Goal: Complete application form

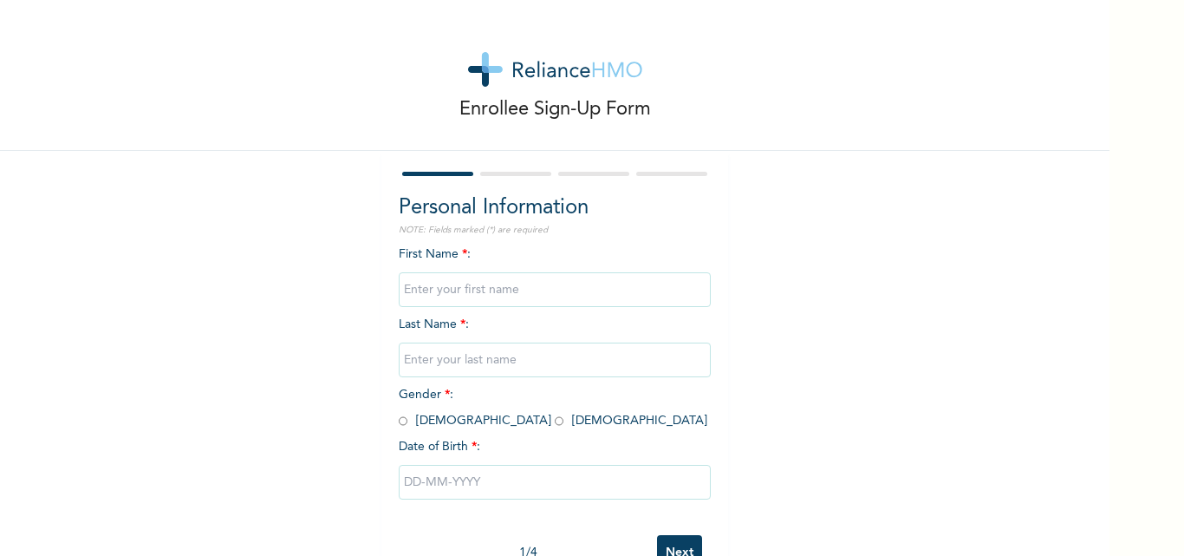
click at [534, 292] on input "text" at bounding box center [555, 289] width 312 height 35
type input "ESTHER"
click at [522, 361] on input "text" at bounding box center [555, 359] width 312 height 35
type input "AJILEYE"
click at [555, 423] on input "radio" at bounding box center [559, 421] width 9 height 16
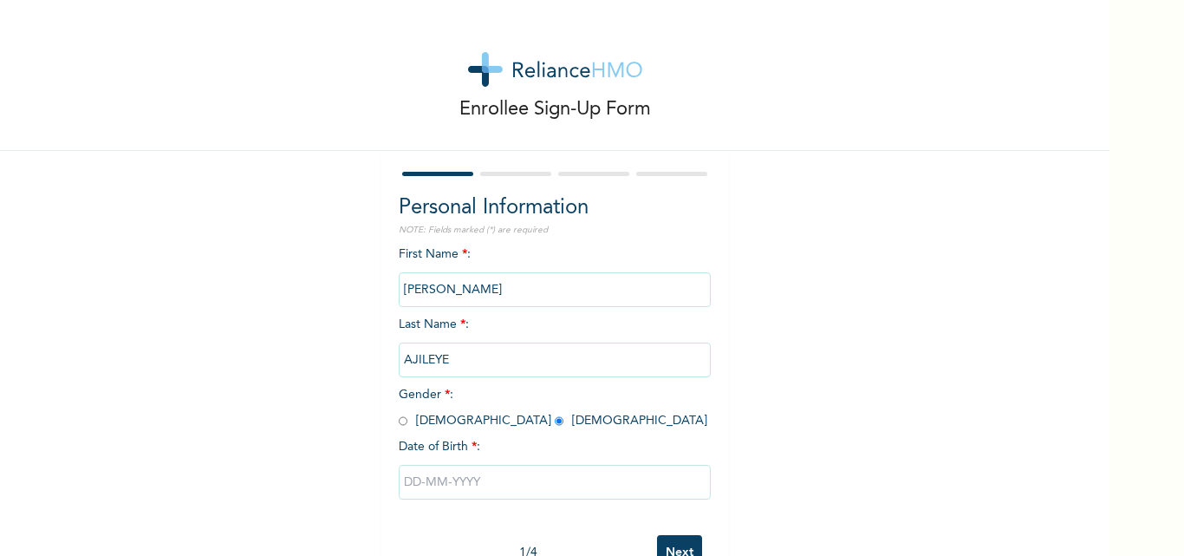
radio input "true"
click at [456, 476] on input "text" at bounding box center [555, 482] width 312 height 35
select select "7"
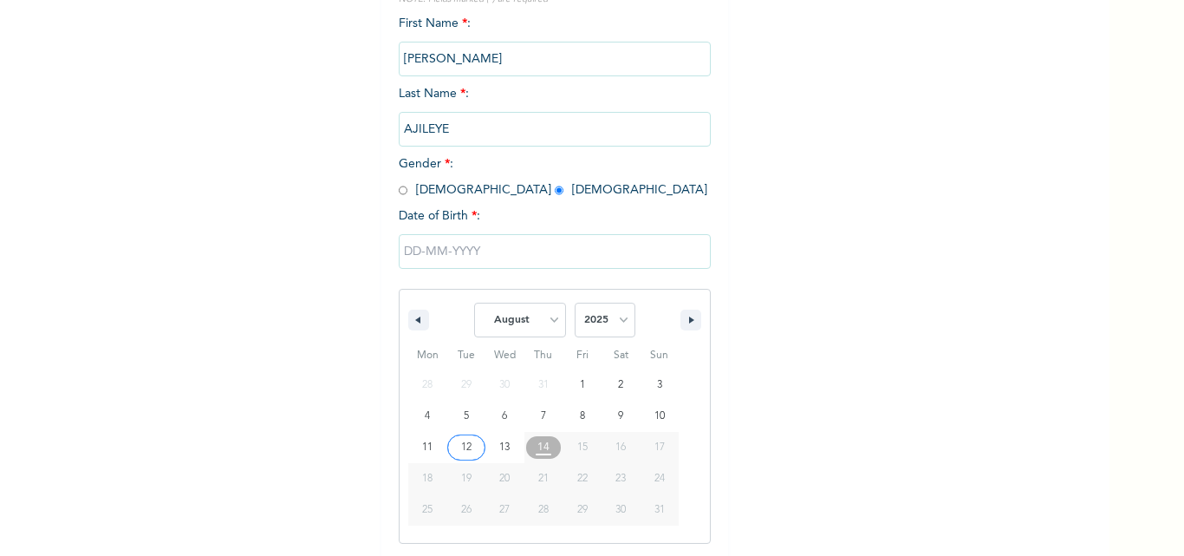
scroll to position [232, 0]
click at [615, 308] on select "2025 2024 2023 2022 2021 2020 2019 2018 2017 2016 2015 2014 2013 2012 2011 2010…" at bounding box center [605, 318] width 61 height 35
select select "1994"
click at [575, 302] on select "2025 2024 2023 2022 2021 2020 2019 2018 2017 2016 2015 2014 2013 2012 2011 2010…" at bounding box center [605, 318] width 61 height 35
click at [524, 319] on select "January February March April May June July August September October November De…" at bounding box center [520, 318] width 92 height 35
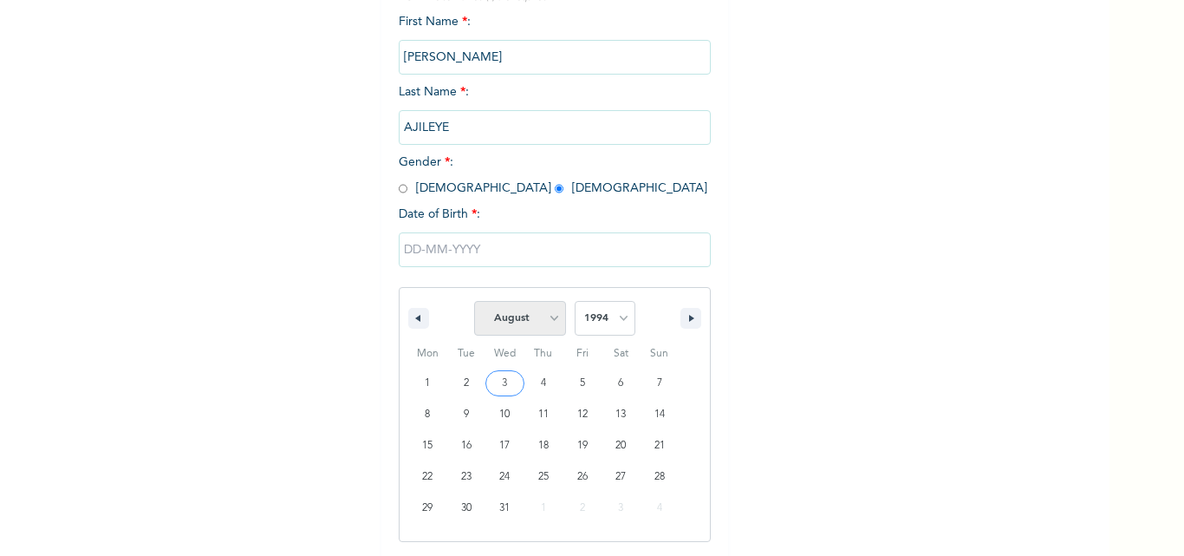
select select "3"
click at [474, 302] on select "January February March April May June July August September October November De…" at bounding box center [520, 318] width 92 height 35
type input "04/06/1994"
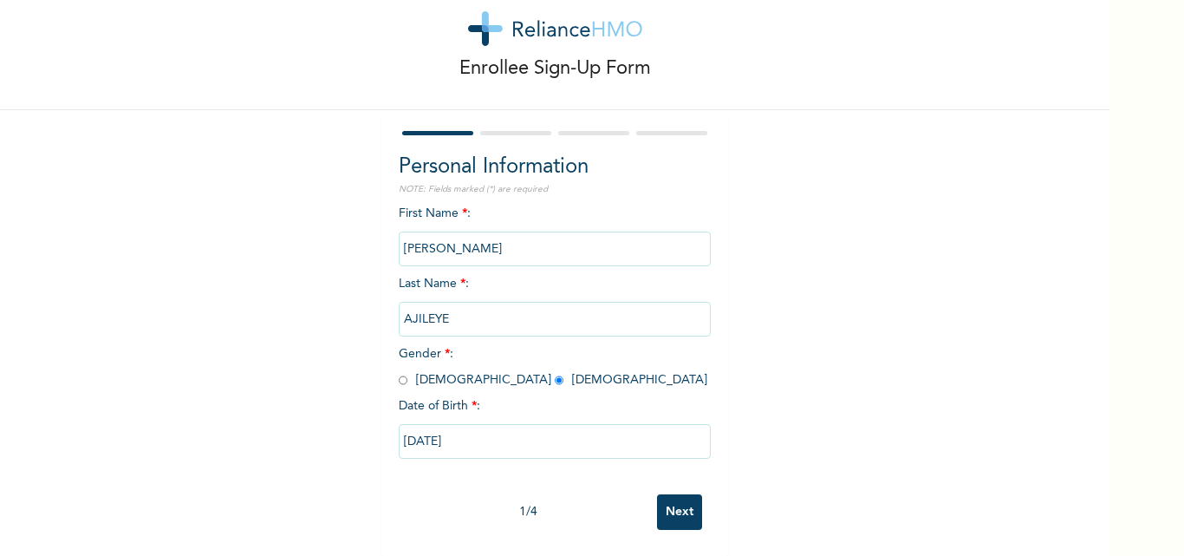
scroll to position [54, 0]
click at [666, 494] on input "Next" at bounding box center [679, 512] width 45 height 36
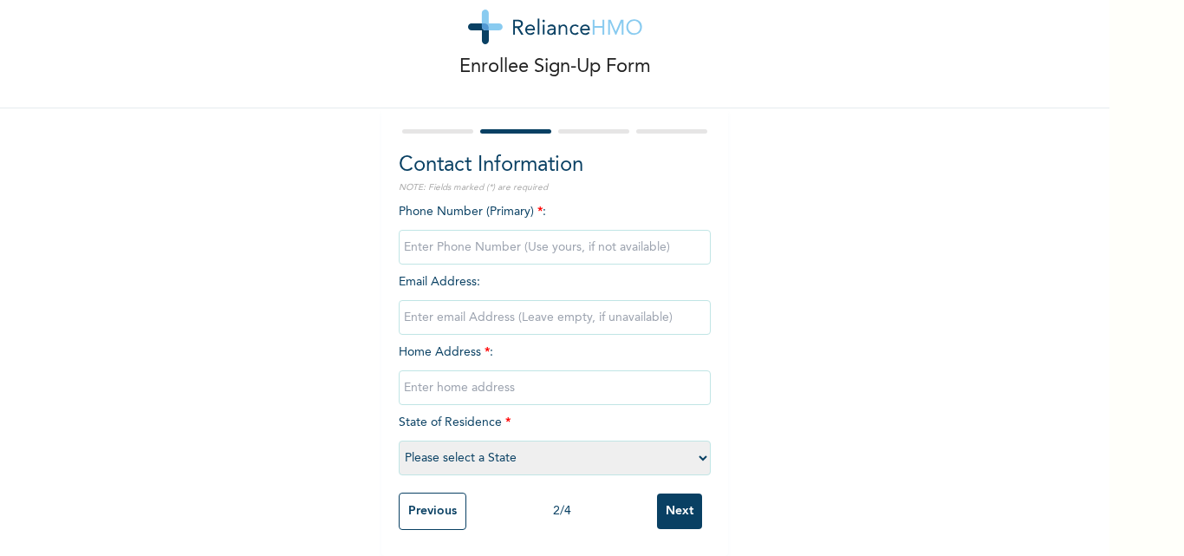
click at [597, 236] on input "phone" at bounding box center [555, 247] width 312 height 35
type input "08167748728"
click at [583, 305] on input "email" at bounding box center [555, 317] width 312 height 35
type input "ajileyeolamidee@gmail.com"
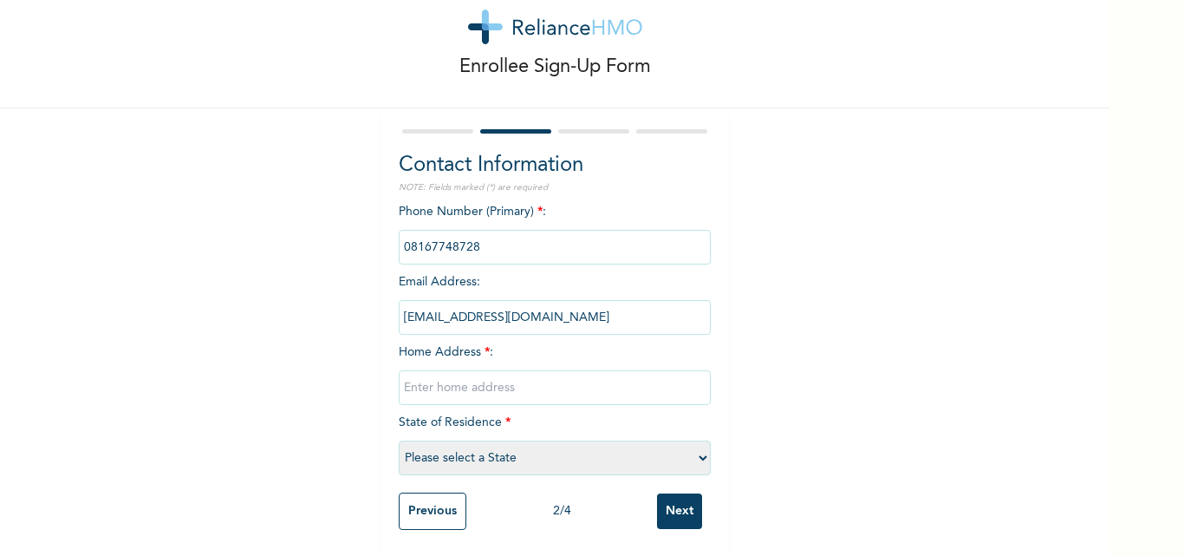
click at [543, 376] on input "text" at bounding box center [555, 387] width 312 height 35
type input "87 alabi oyo street"
click at [511, 451] on select "Please select a State Abia Abuja (FCT) Adamawa Akwa Ibom Anambra Bauchi Bayelsa…" at bounding box center [555, 457] width 312 height 35
select select "25"
click at [399, 440] on select "Please select a State Abia Abuja (FCT) Adamawa Akwa Ibom Anambra Bauchi Bayelsa…" at bounding box center [555, 457] width 312 height 35
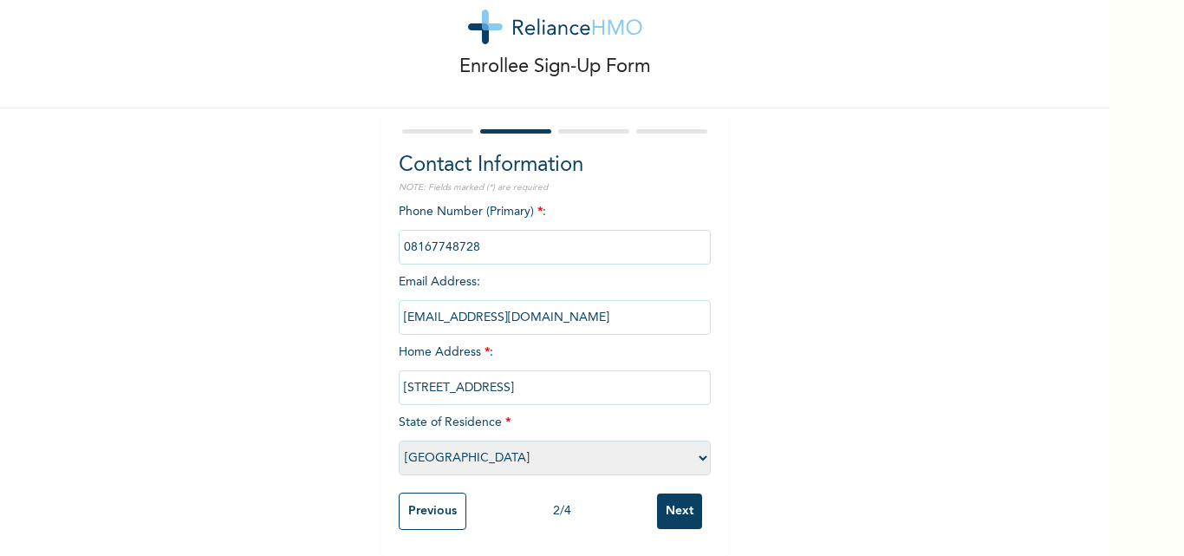
click at [675, 500] on input "Next" at bounding box center [679, 511] width 45 height 36
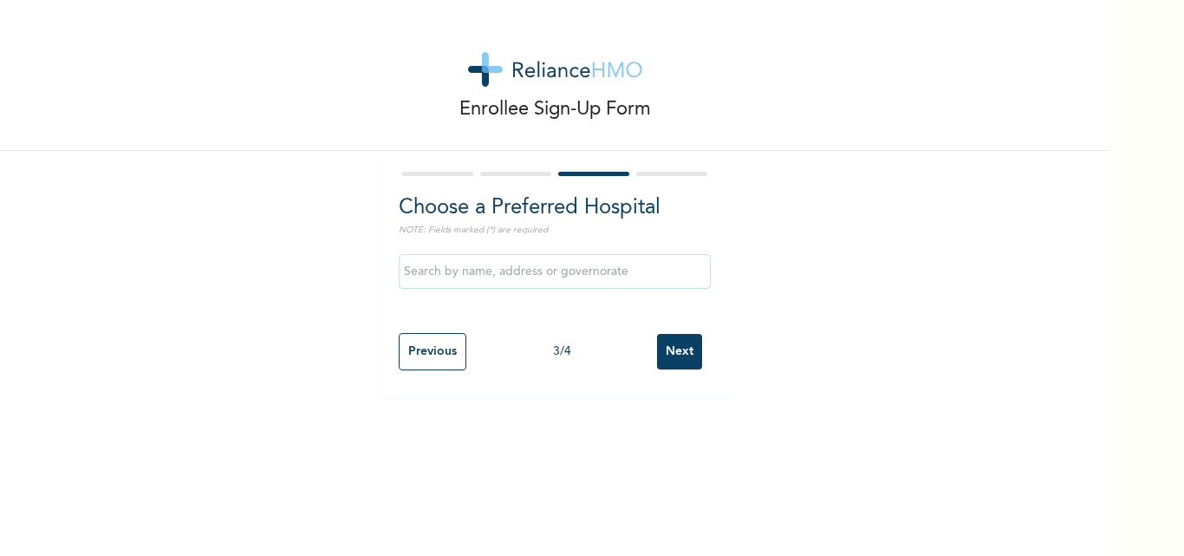
click at [641, 277] on input "text" at bounding box center [555, 271] width 312 height 35
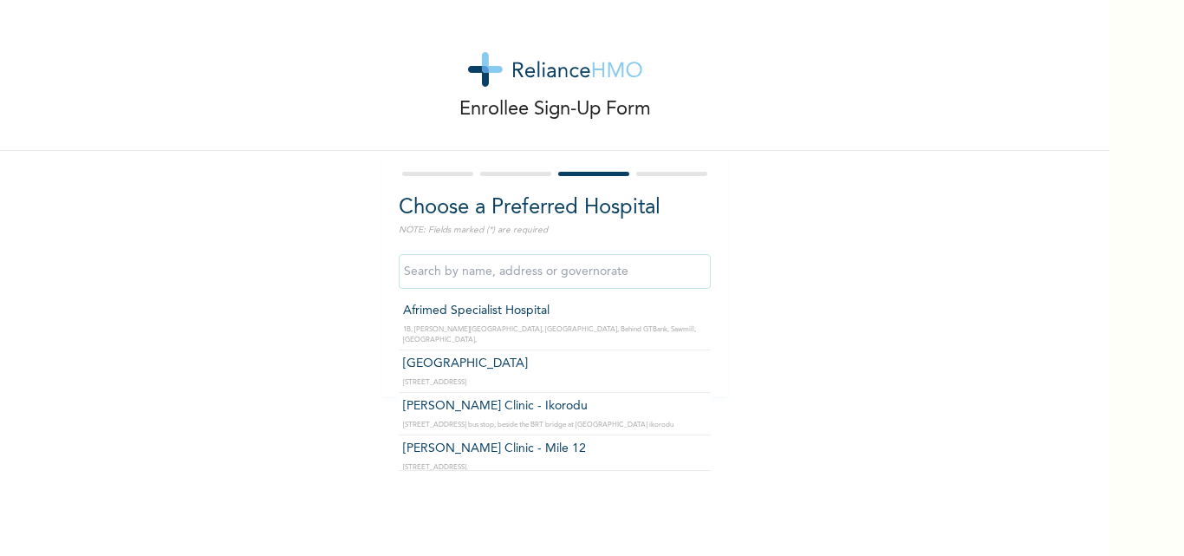
type input "First City Hospital"
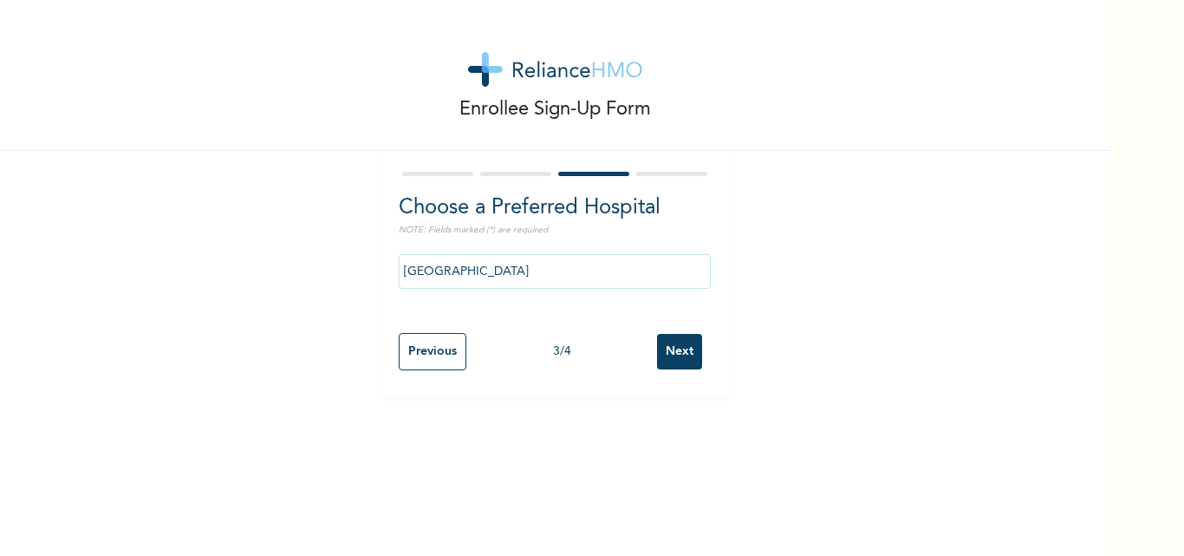
click at [657, 359] on input "Next" at bounding box center [679, 352] width 45 height 36
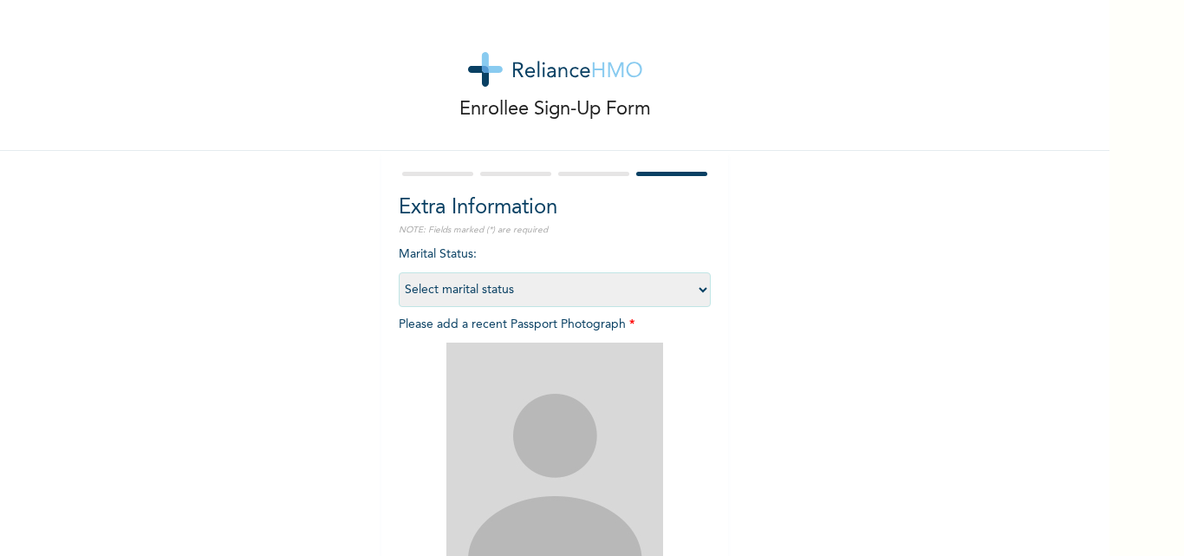
click at [678, 312] on div "Marital Status : Select marital status Single Married Divorced Widow/Widower Pl…" at bounding box center [555, 459] width 312 height 429
click at [661, 297] on select "Select marital status Single Married Divorced Widow/Widower" at bounding box center [555, 289] width 312 height 35
select select "2"
click at [399, 272] on select "Select marital status Single Married Divorced Widow/Widower" at bounding box center [555, 289] width 312 height 35
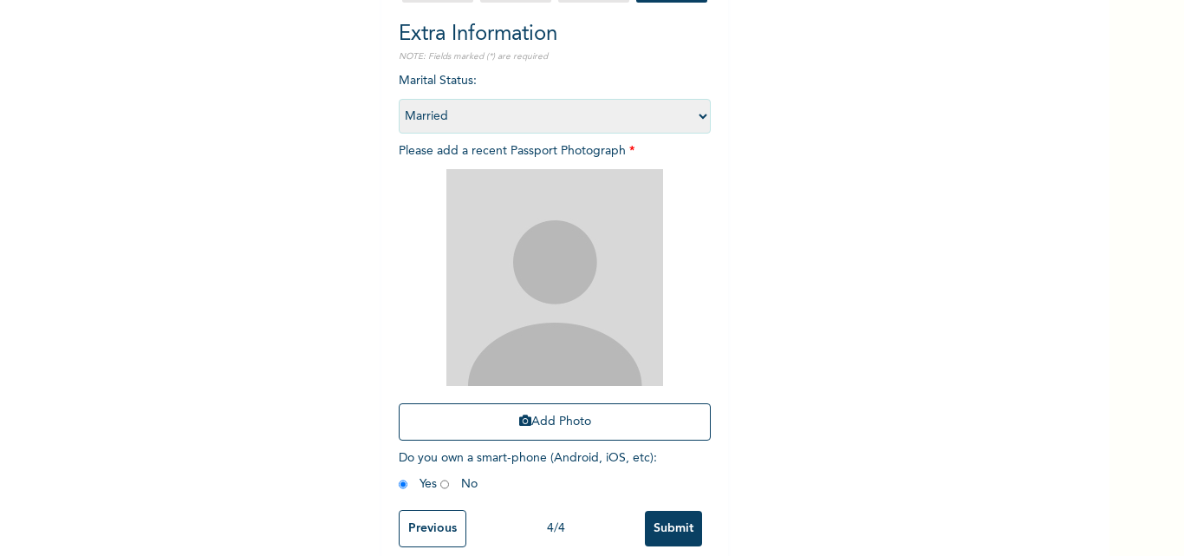
scroll to position [204, 0]
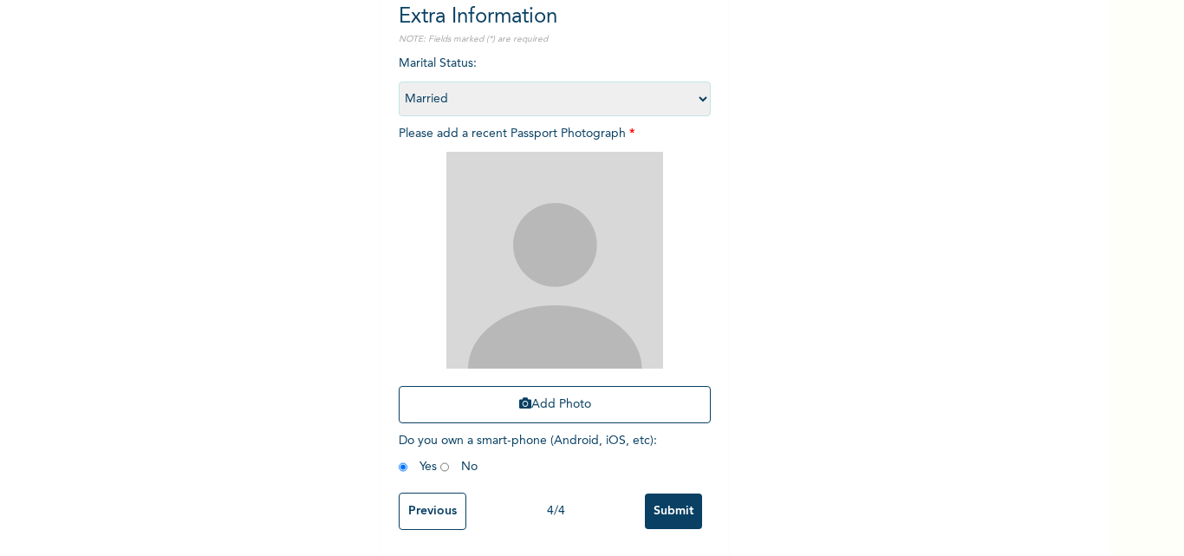
click at [649, 493] on input "Submit" at bounding box center [673, 511] width 57 height 36
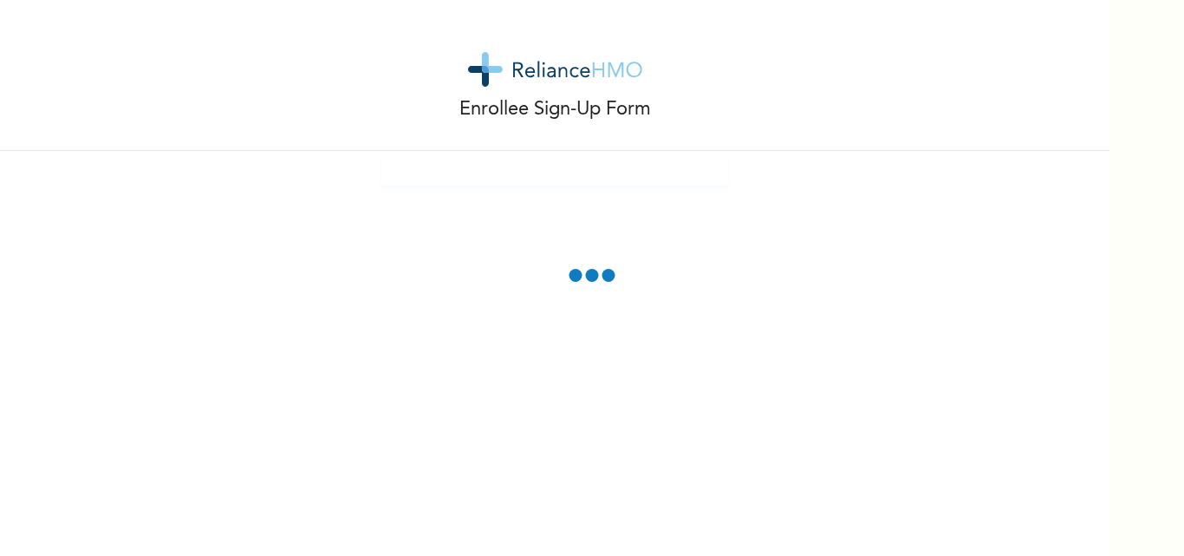
scroll to position [0, 0]
